Goal: Task Accomplishment & Management: Manage account settings

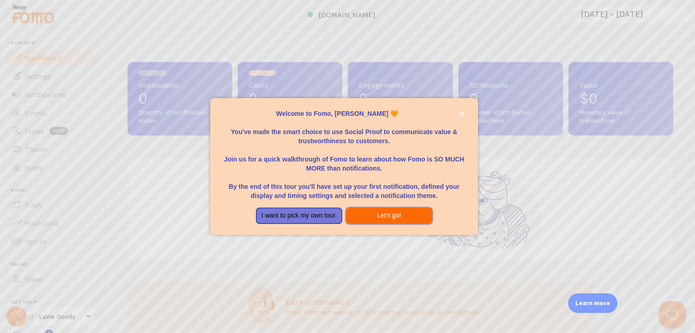
click at [393, 214] on button "Let's go!" at bounding box center [389, 216] width 86 height 16
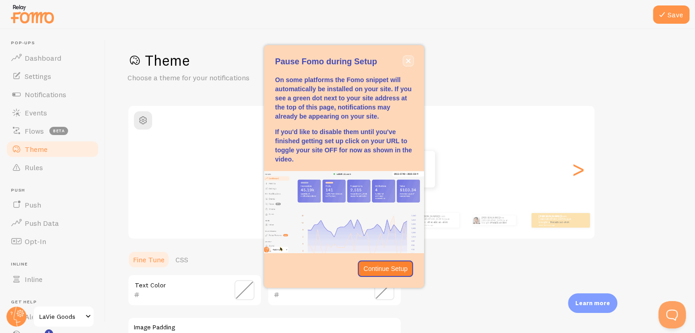
click at [411, 62] on button "close," at bounding box center [408, 61] width 10 height 10
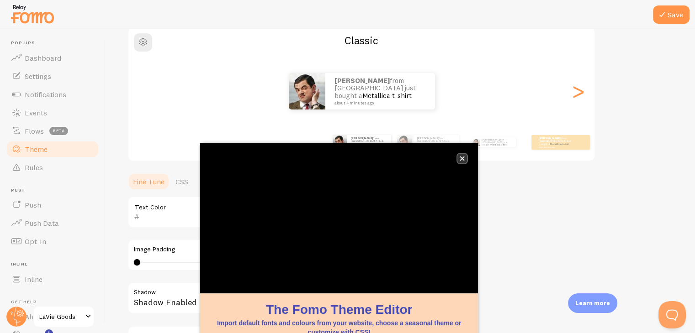
click at [466, 160] on button "close," at bounding box center [462, 159] width 10 height 10
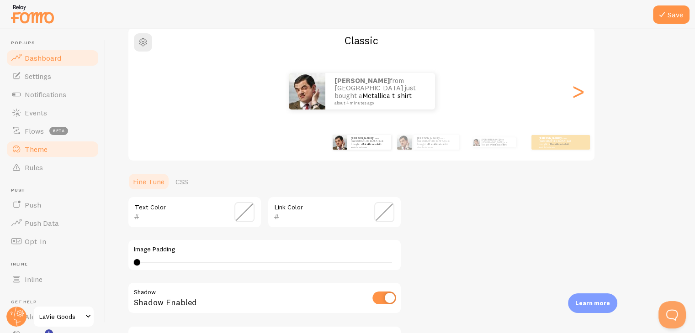
click at [44, 61] on span "Dashboard" at bounding box center [43, 57] width 37 height 9
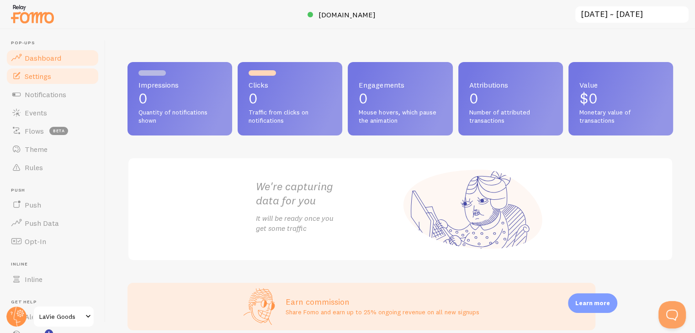
click at [35, 82] on link "Settings" at bounding box center [52, 76] width 94 height 18
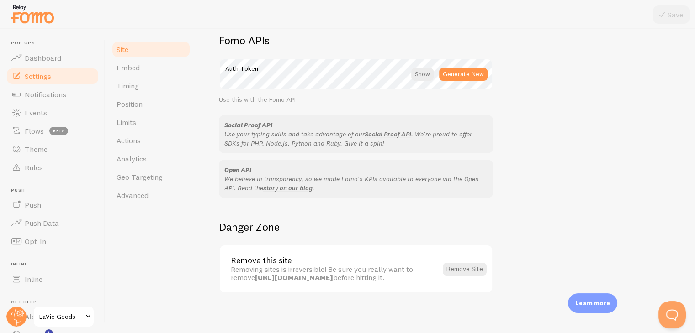
scroll to position [528, 0]
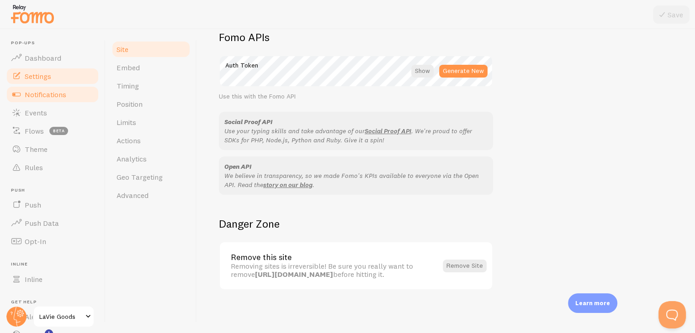
click at [38, 94] on span "Notifications" at bounding box center [46, 94] width 42 height 9
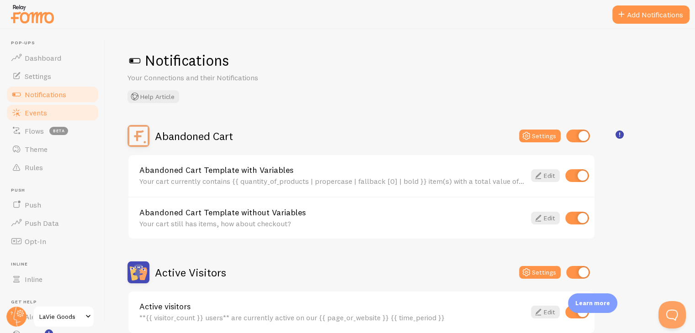
click at [49, 113] on link "Events" at bounding box center [52, 113] width 94 height 18
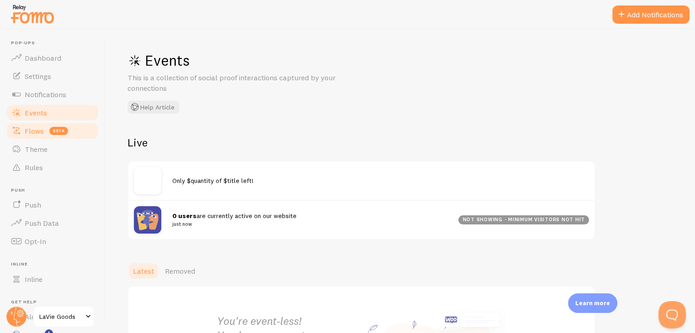
click at [22, 136] on link "Flows beta" at bounding box center [52, 131] width 94 height 18
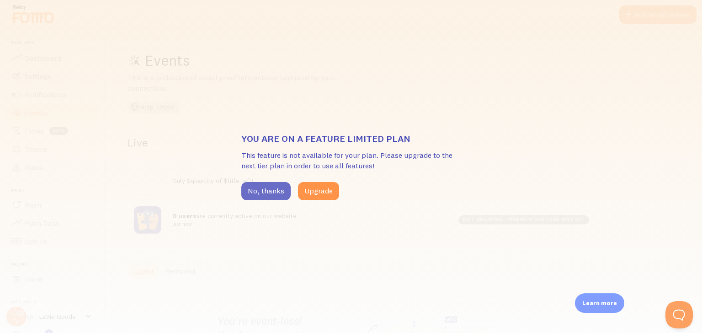
click at [260, 194] on button "No, thanks" at bounding box center [265, 191] width 49 height 18
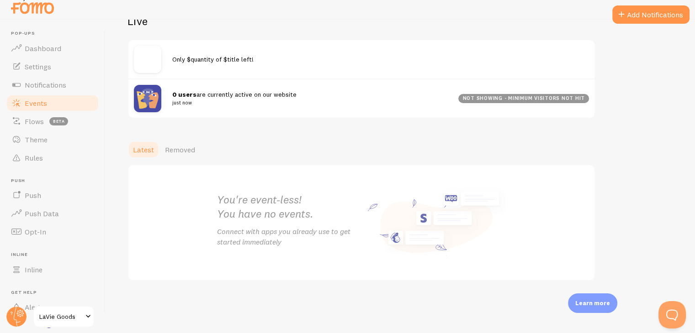
scroll to position [10, 0]
click at [39, 121] on span "Flows" at bounding box center [34, 120] width 19 height 9
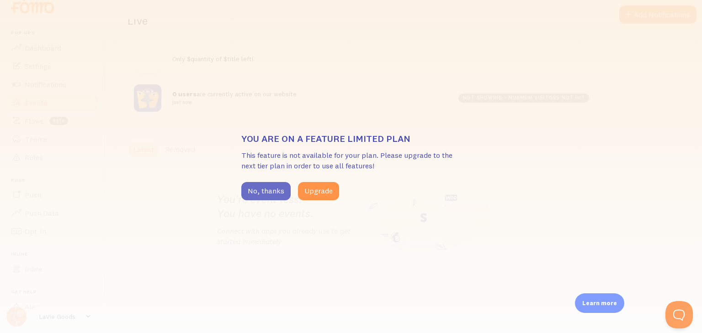
click at [260, 198] on button "No, thanks" at bounding box center [265, 191] width 49 height 18
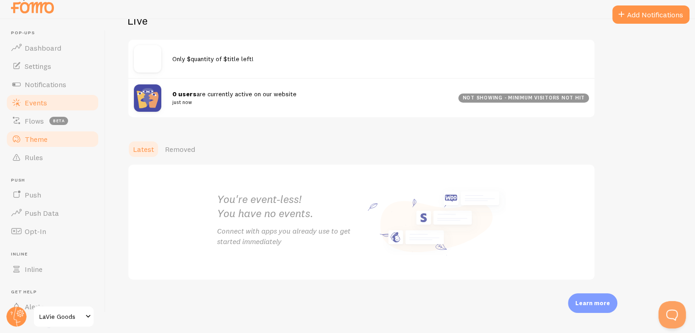
click at [42, 143] on span "Theme" at bounding box center [36, 139] width 23 height 9
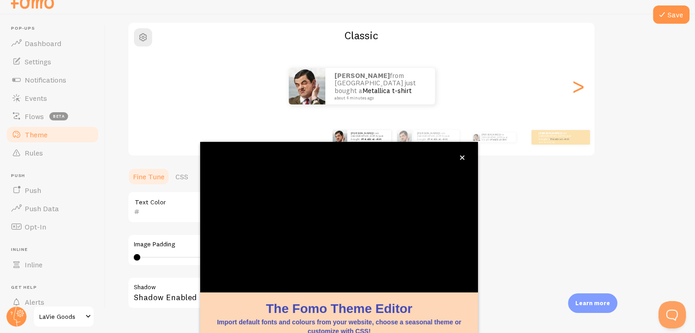
scroll to position [78, 0]
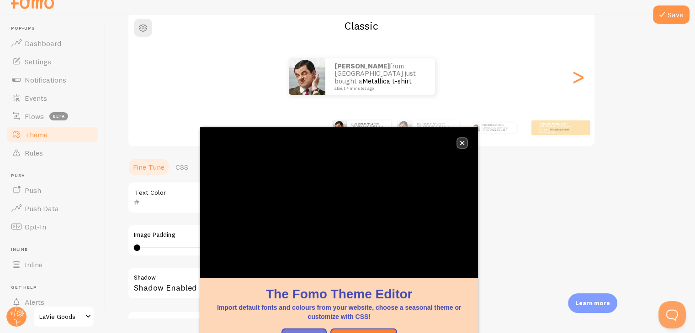
click at [462, 144] on icon "close," at bounding box center [462, 143] width 5 height 5
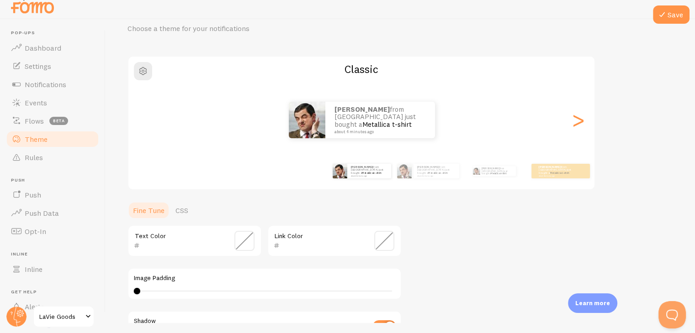
scroll to position [0, 0]
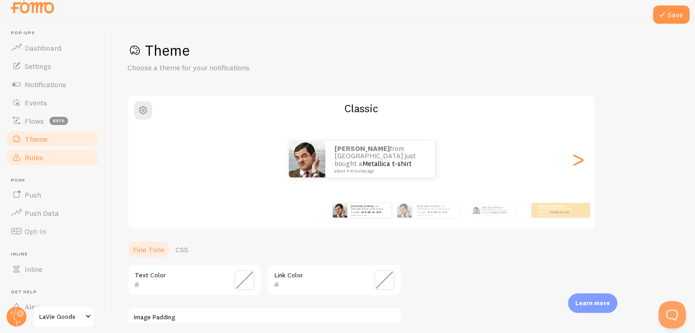
click at [42, 159] on span "Rules" at bounding box center [34, 157] width 18 height 9
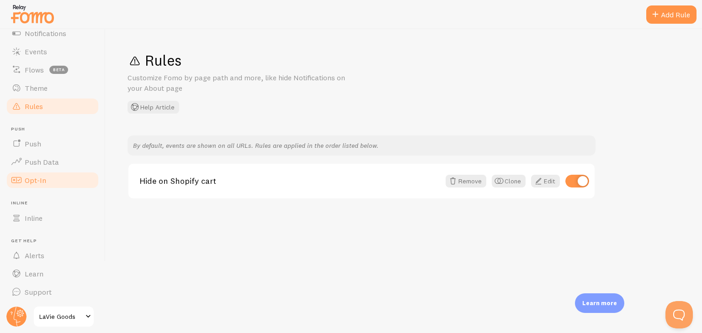
scroll to position [62, 0]
click at [44, 143] on link "Push" at bounding box center [52, 143] width 94 height 18
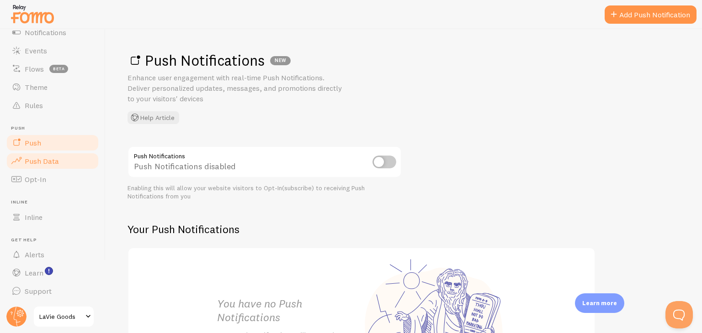
click at [37, 163] on span "Push Data" at bounding box center [42, 161] width 34 height 9
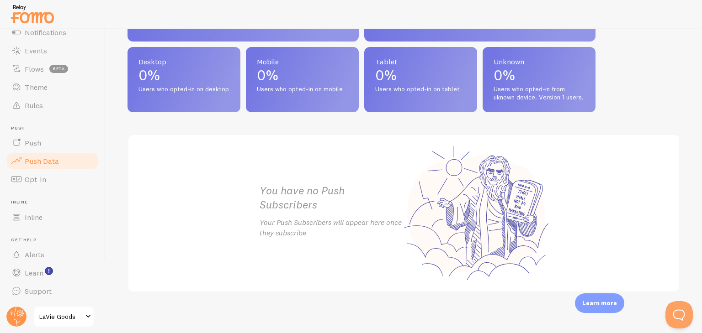
scroll to position [446, 0]
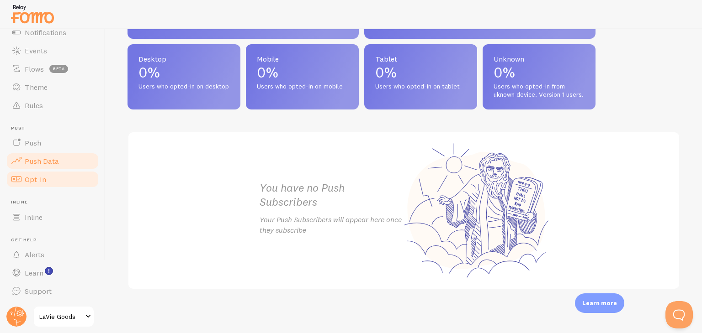
click at [44, 178] on span "Opt-In" at bounding box center [35, 179] width 21 height 9
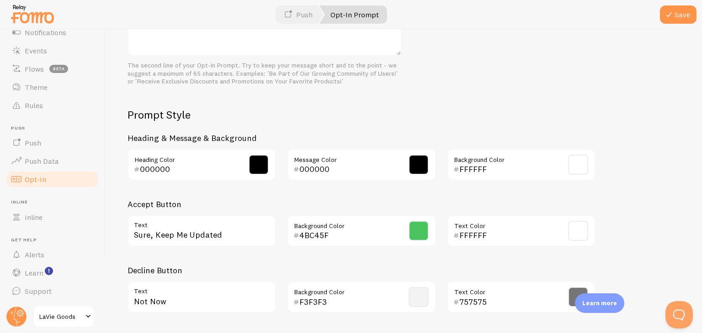
scroll to position [414, 0]
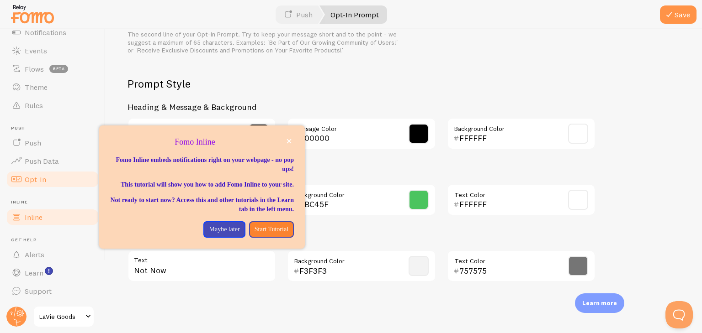
click at [39, 217] on span "Inline" at bounding box center [34, 217] width 18 height 9
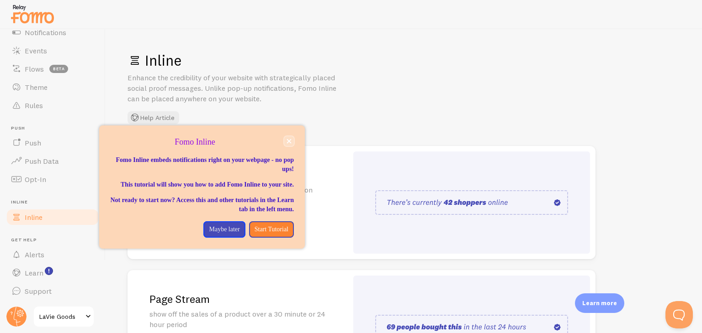
click at [290, 139] on icon "close," at bounding box center [288, 141] width 5 height 5
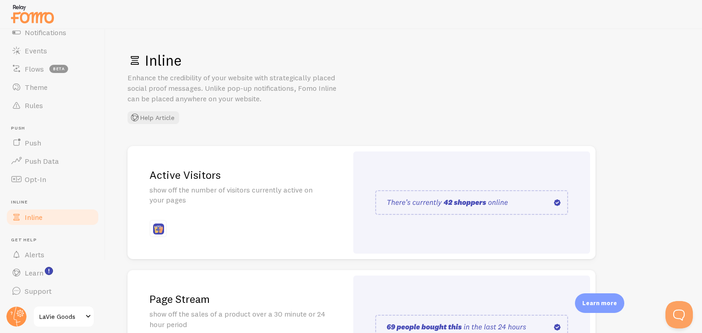
click at [88, 319] on span at bounding box center [88, 317] width 11 height 11
